Goal: Find specific page/section: Find specific page/section

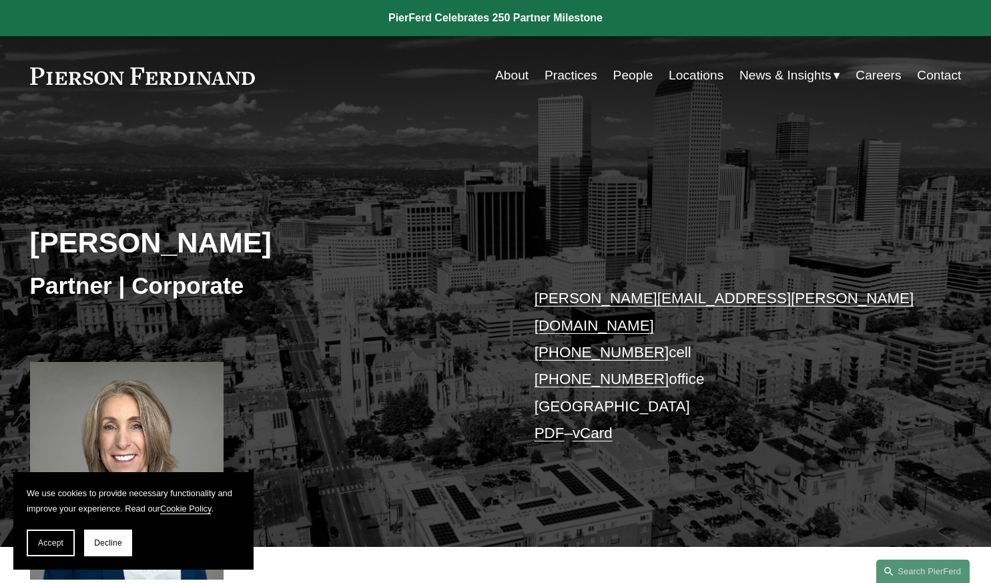
click at [679, 71] on link "Locations" at bounding box center [696, 75] width 55 height 25
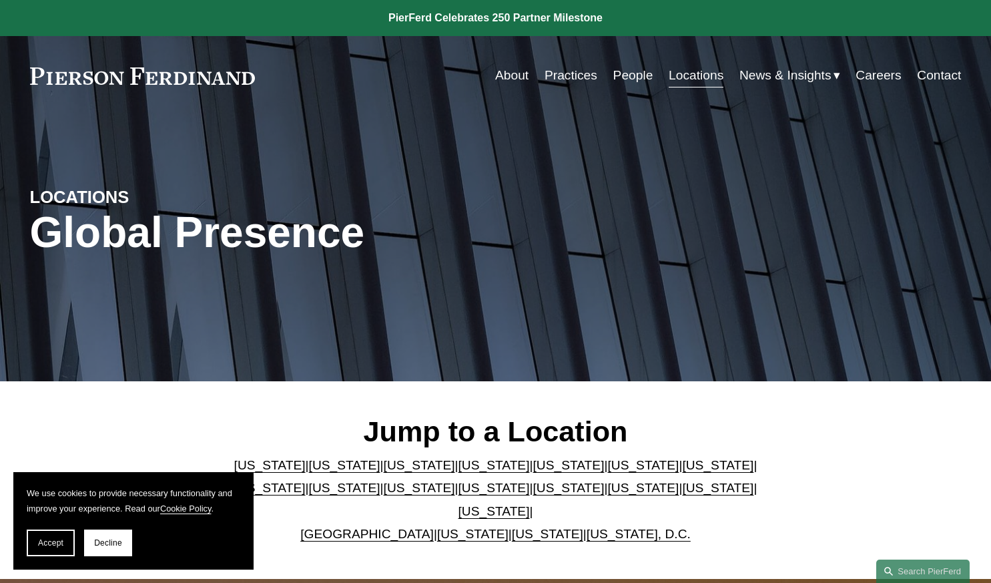
click at [384, 472] on link "[US_STATE]" at bounding box center [419, 465] width 71 height 14
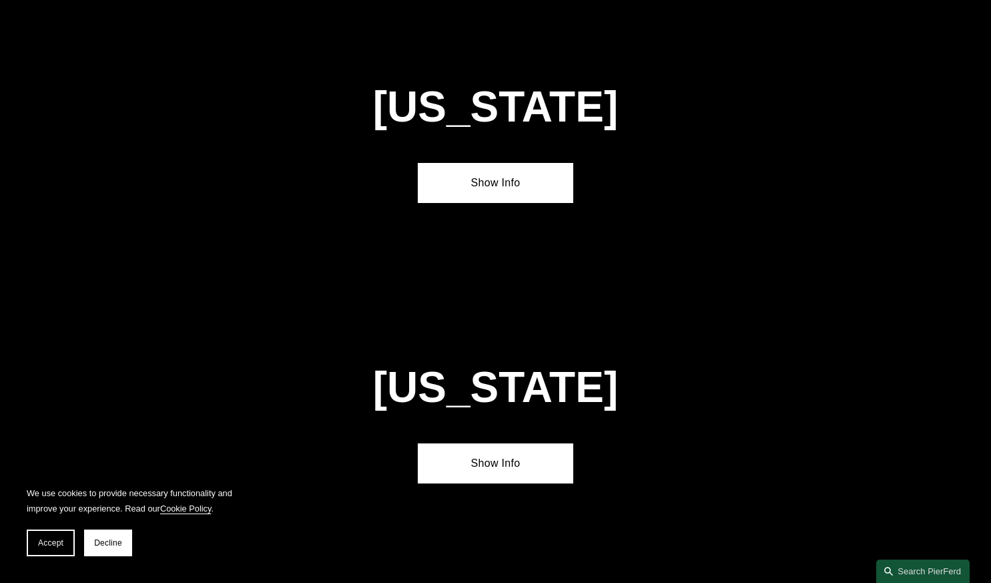
scroll to position [1137, 0]
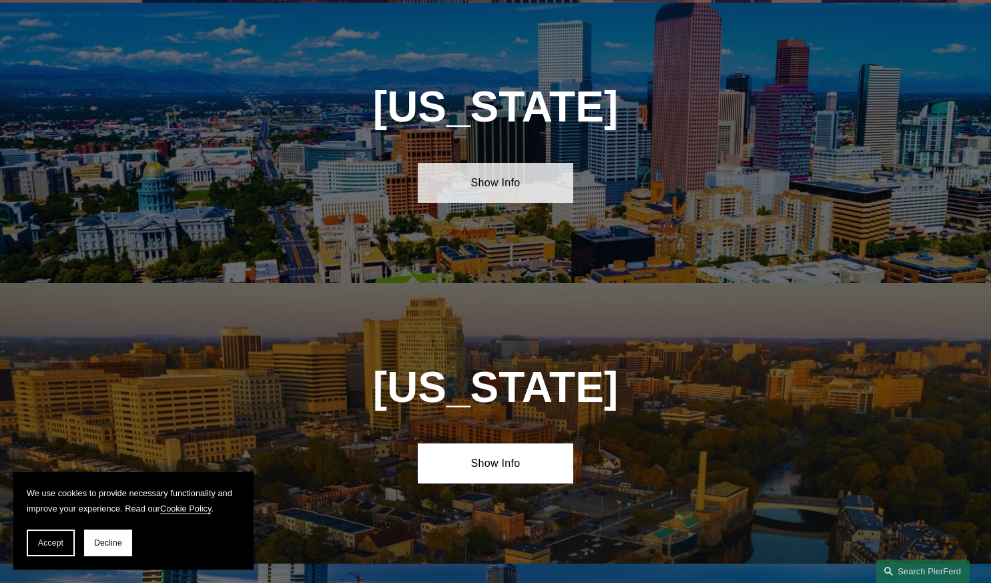
click at [495, 189] on link "Show Info" at bounding box center [495, 183] width 155 height 40
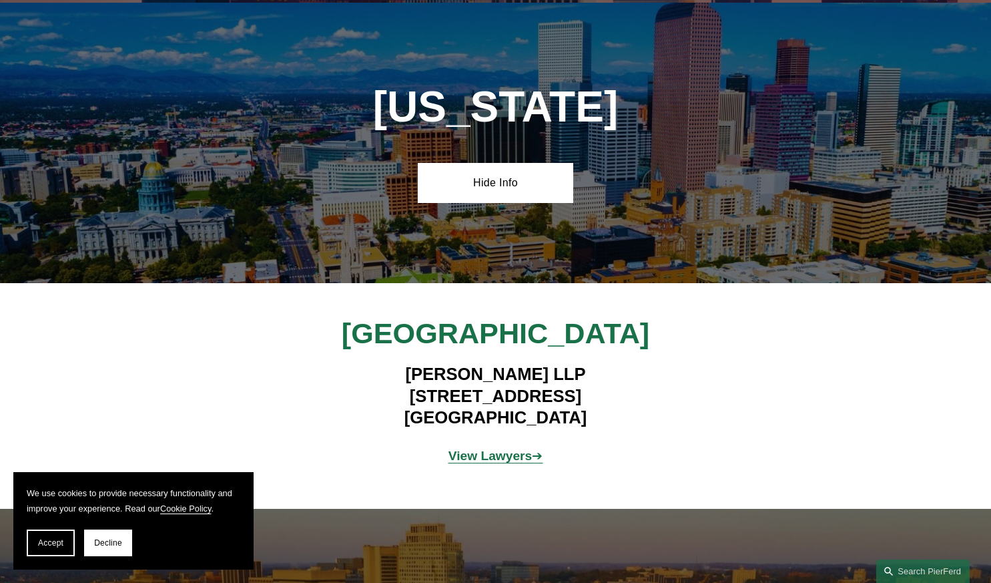
click at [468, 455] on strong "View Lawyers" at bounding box center [490, 455] width 84 height 14
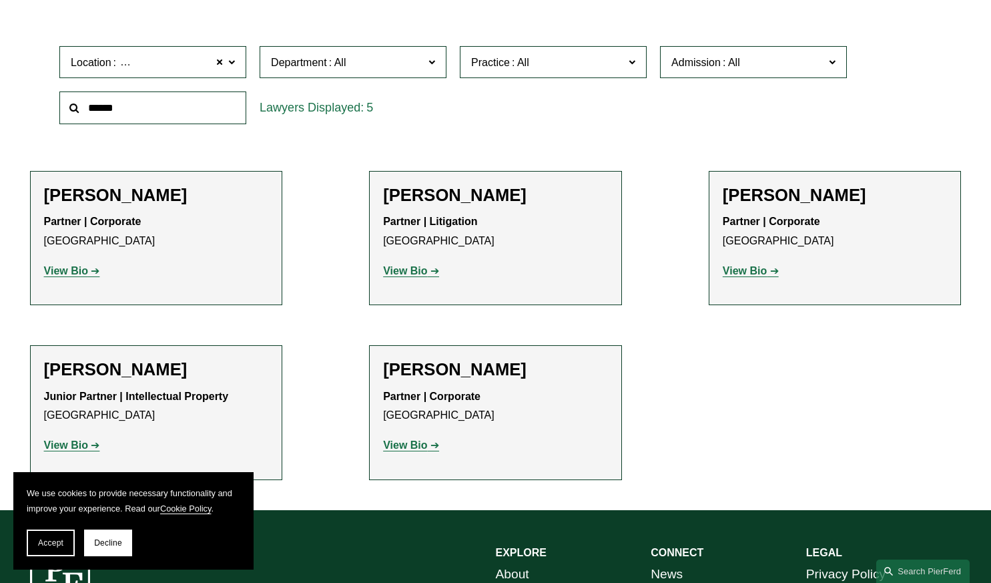
scroll to position [412, 0]
click at [731, 273] on strong "View Bio" at bounding box center [745, 269] width 44 height 11
click at [411, 446] on strong "View Bio" at bounding box center [405, 443] width 44 height 11
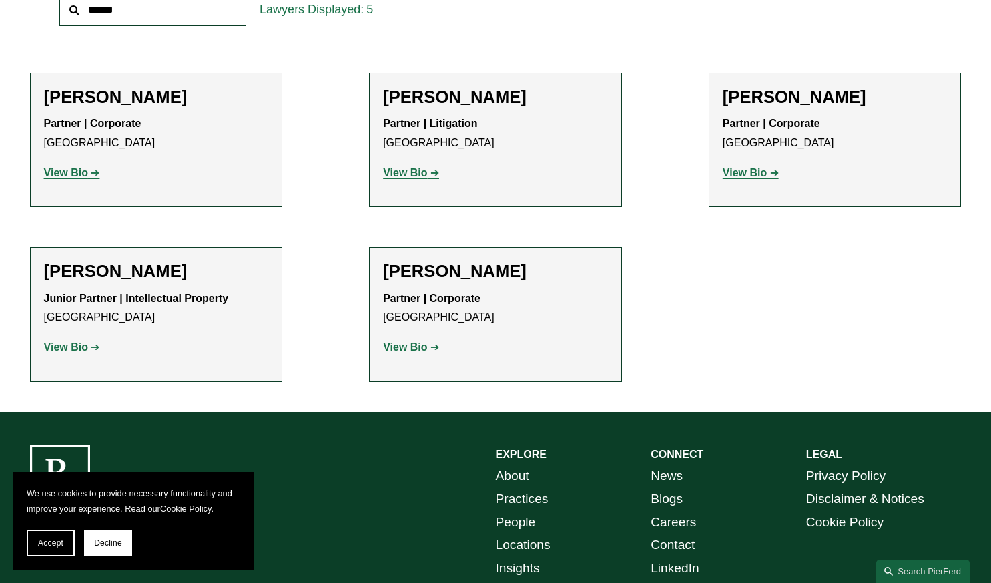
scroll to position [509, 0]
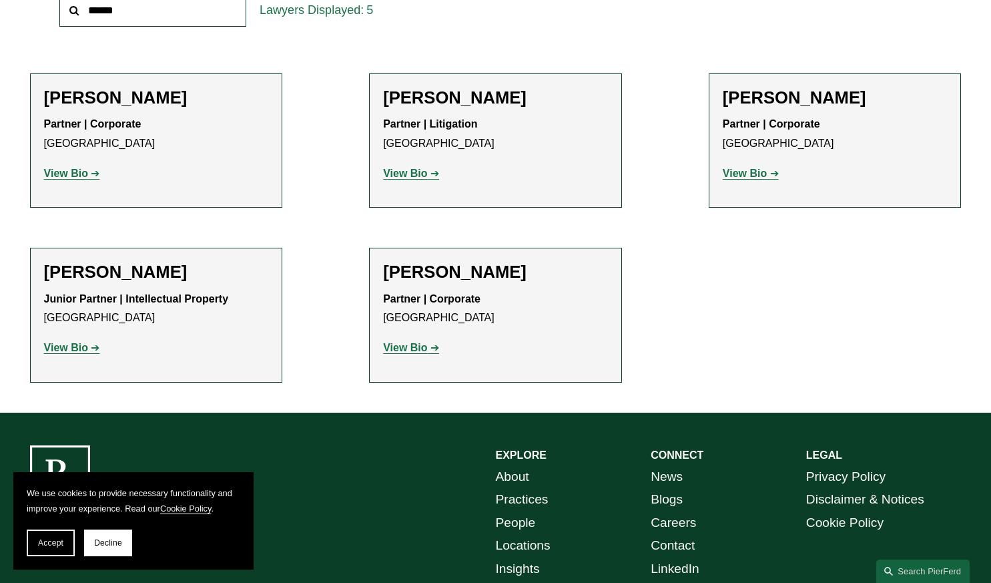
click at [67, 168] on strong "View Bio" at bounding box center [66, 173] width 44 height 11
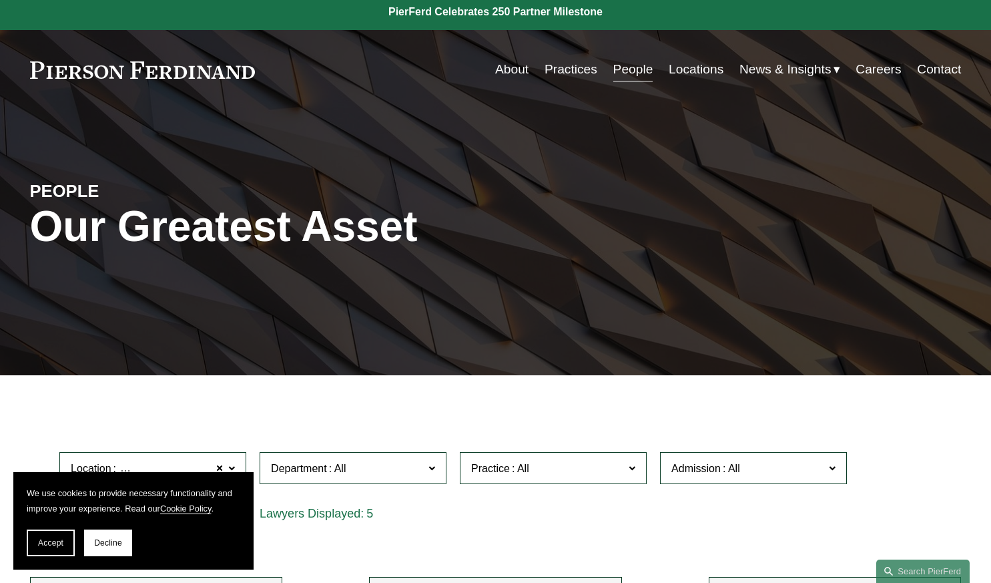
scroll to position [0, 0]
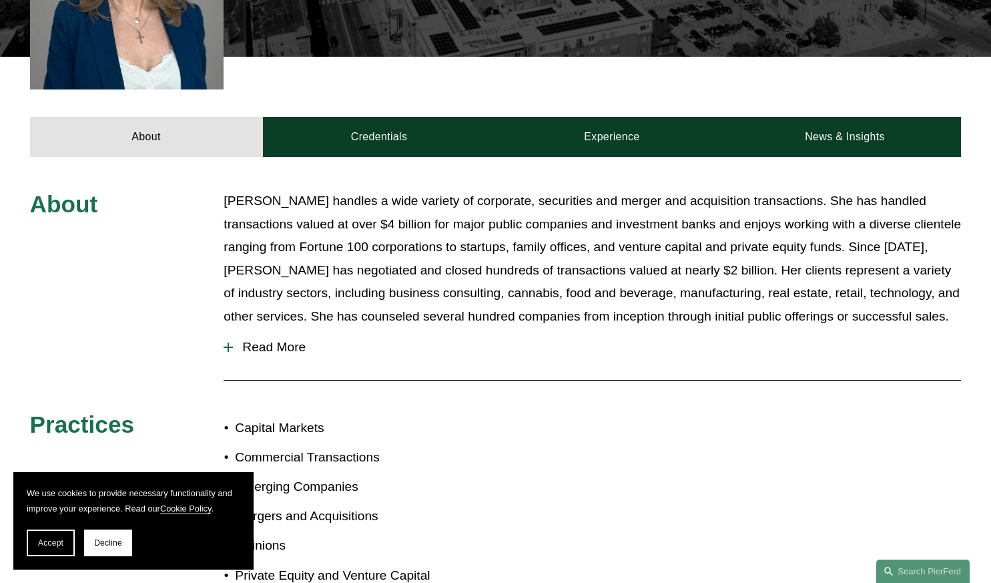
scroll to position [491, 0]
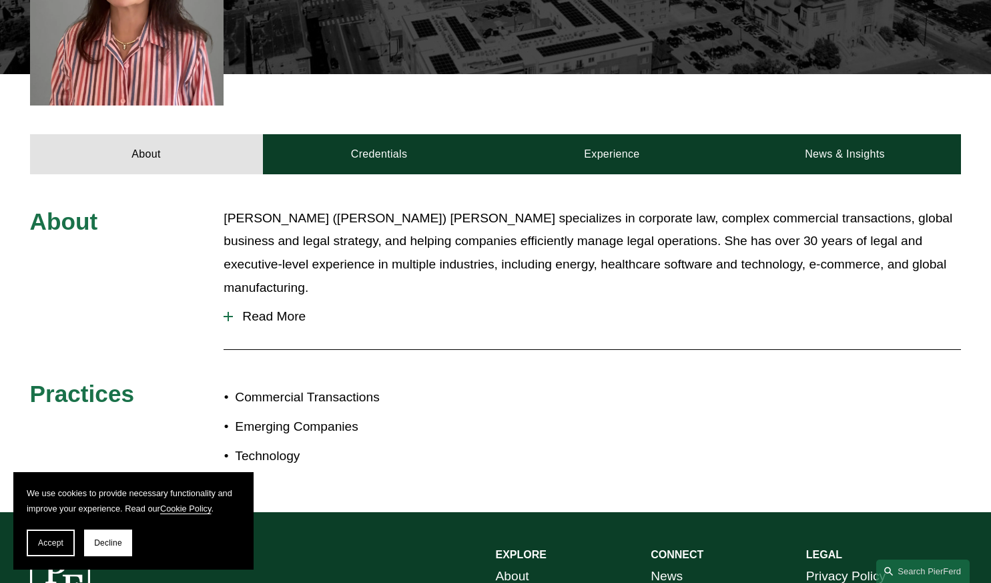
scroll to position [466, 0]
